Goal: Task Accomplishment & Management: Use online tool/utility

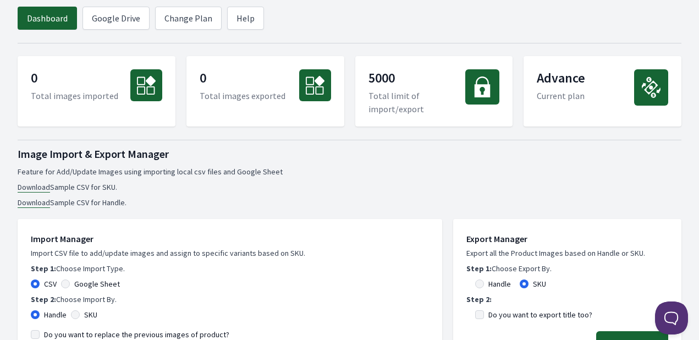
click at [236, 95] on p "Total images exported" at bounding box center [243, 95] width 86 height 13
click at [378, 91] on p "Total limit of import/export" at bounding box center [416, 102] width 97 height 26
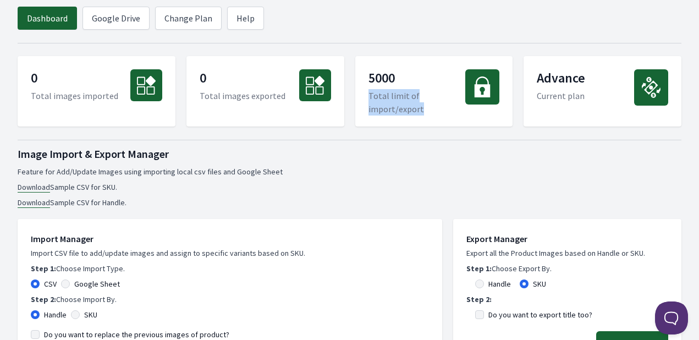
click at [378, 91] on p "Total limit of import/export" at bounding box center [416, 102] width 97 height 26
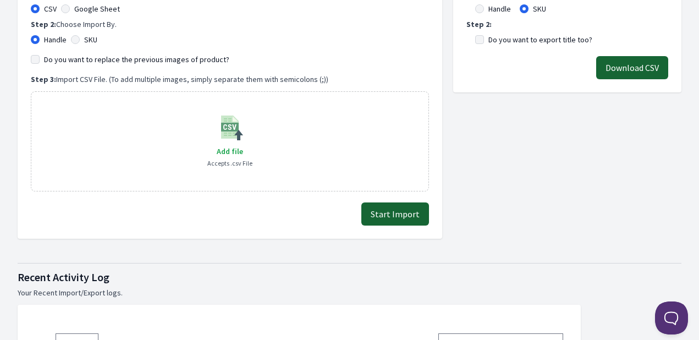
scroll to position [605, 0]
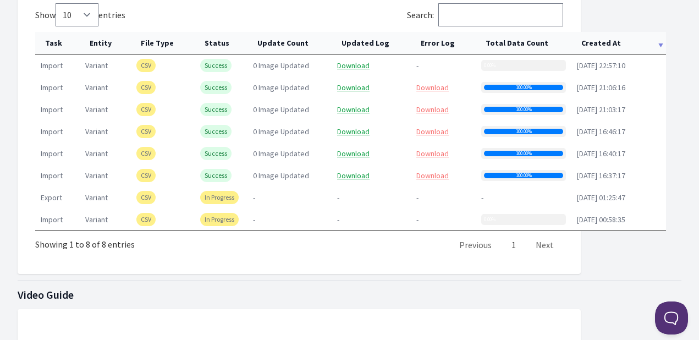
click at [499, 216] on div "0.00%" at bounding box center [523, 219] width 85 height 11
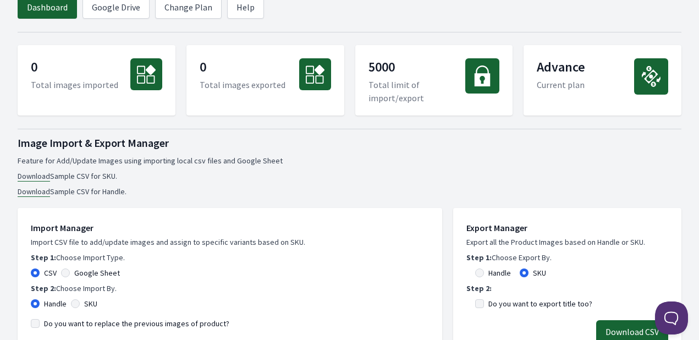
scroll to position [0, 0]
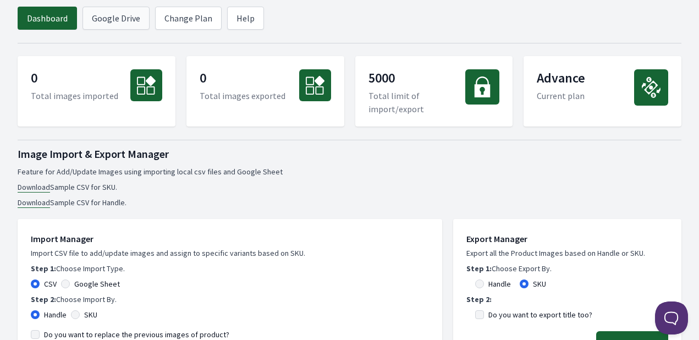
click at [123, 19] on link "Google Drive" at bounding box center [115, 18] width 67 height 23
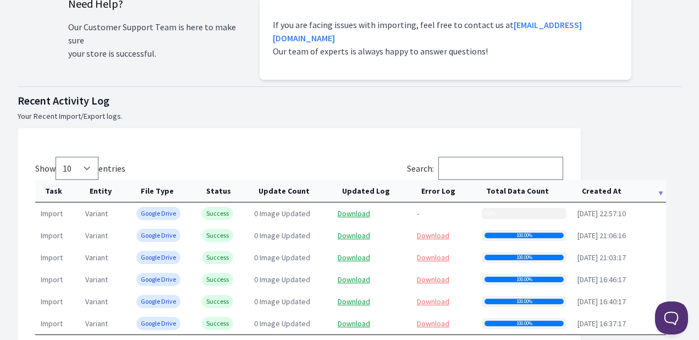
scroll to position [385, 0]
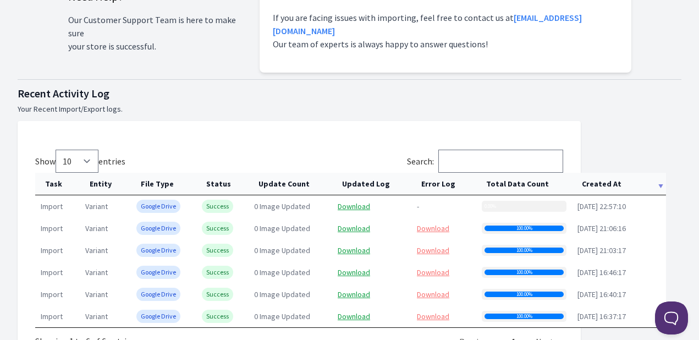
click at [263, 223] on span "0 Image Updated" at bounding box center [282, 228] width 56 height 10
click at [266, 245] on span "0 Image Updated" at bounding box center [282, 250] width 56 height 10
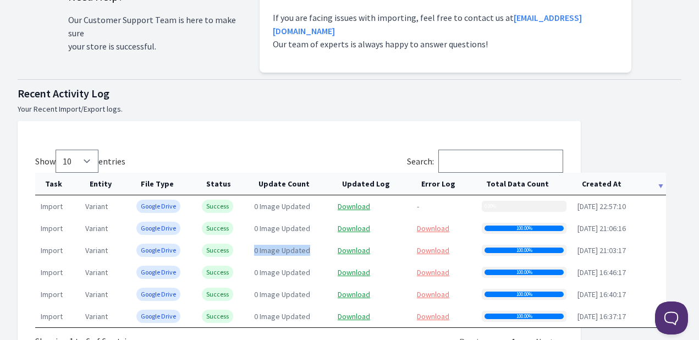
click at [266, 245] on span "0 Image Updated" at bounding box center [282, 250] width 56 height 10
click at [266, 283] on td "0 Image Updated" at bounding box center [291, 294] width 84 height 22
click at [433, 223] on link "Download" at bounding box center [433, 228] width 32 height 10
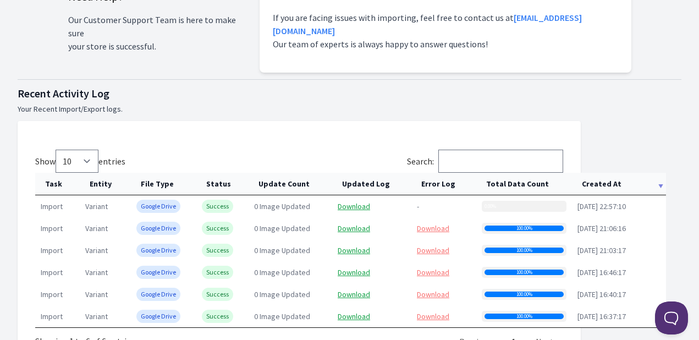
click at [268, 123] on div "Show 10 25 50 100 entries Search: Task Entity File Type Status Update Count Upd…" at bounding box center [299, 246] width 563 height 250
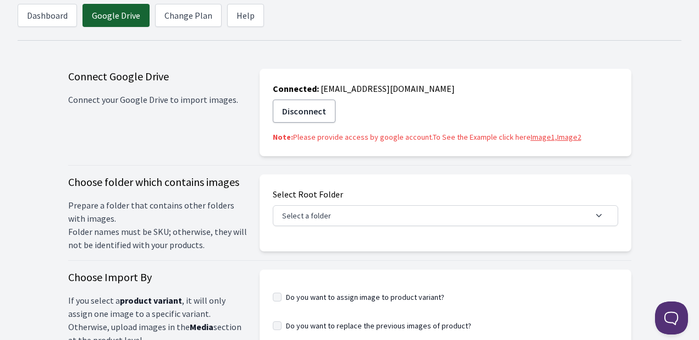
scroll to position [0, 0]
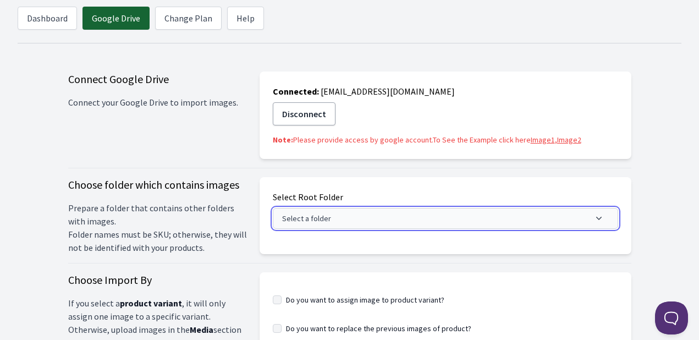
click at [290, 215] on button "Select a folder" at bounding box center [445, 218] width 345 height 21
click at [341, 217] on button "Select a folder" at bounding box center [445, 218] width 345 height 21
click at [618, 223] on button "Select a folder" at bounding box center [445, 218] width 345 height 21
